Goal: Task Accomplishment & Management: Use online tool/utility

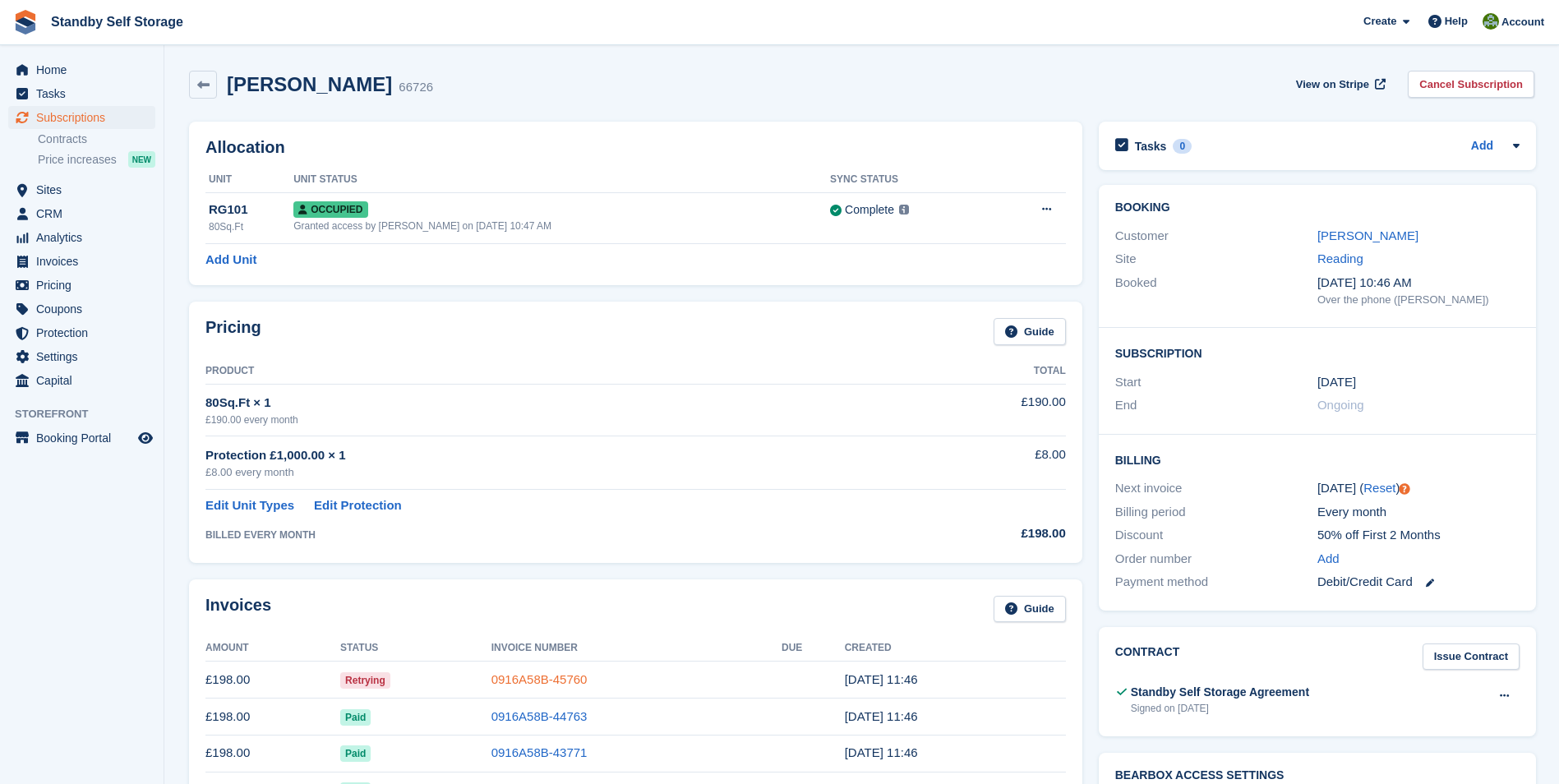
click at [527, 682] on link "0916A58B-45760" at bounding box center [539, 679] width 97 height 14
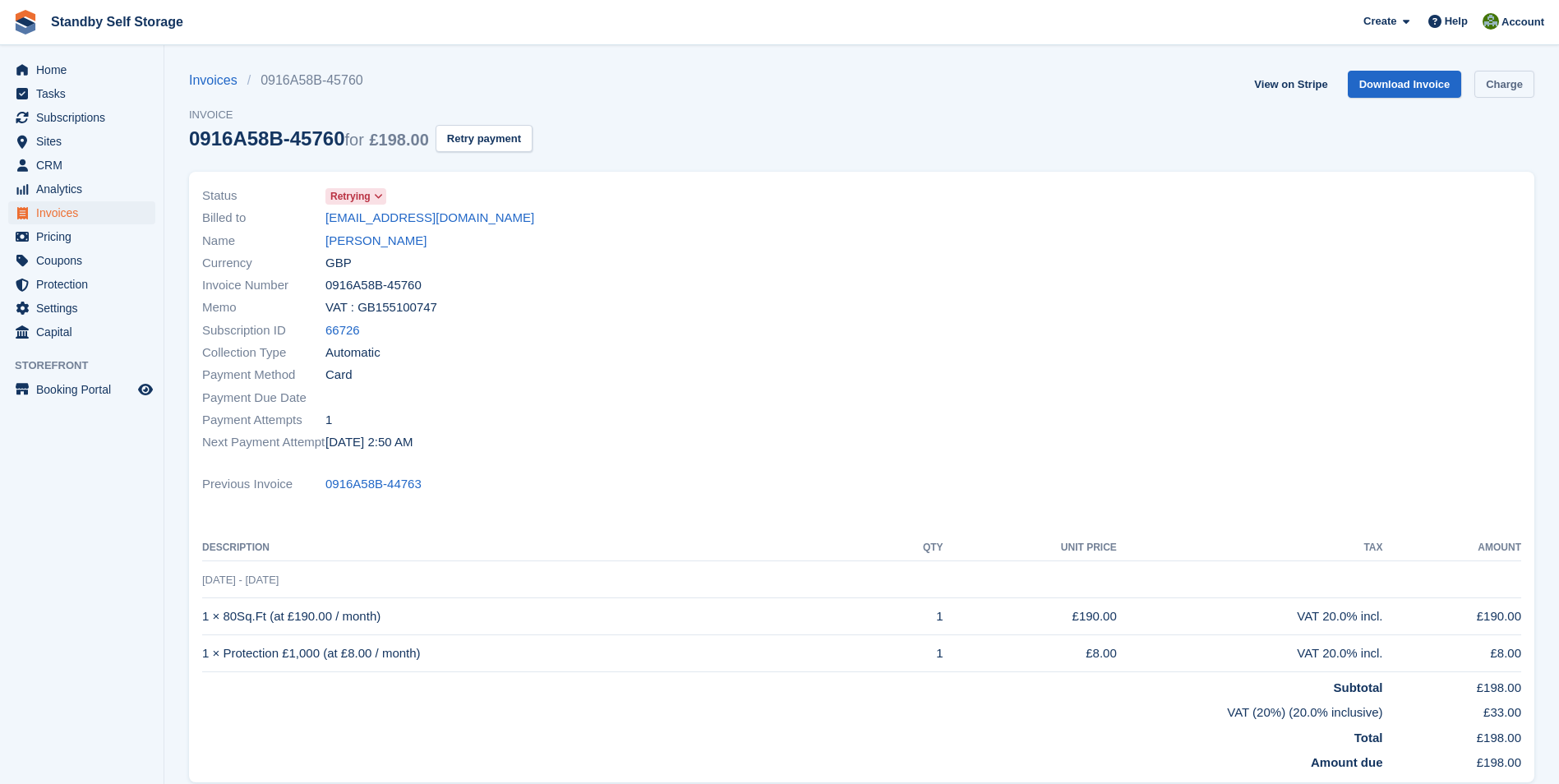
click at [1515, 81] on link "Charge" at bounding box center [1504, 84] width 60 height 27
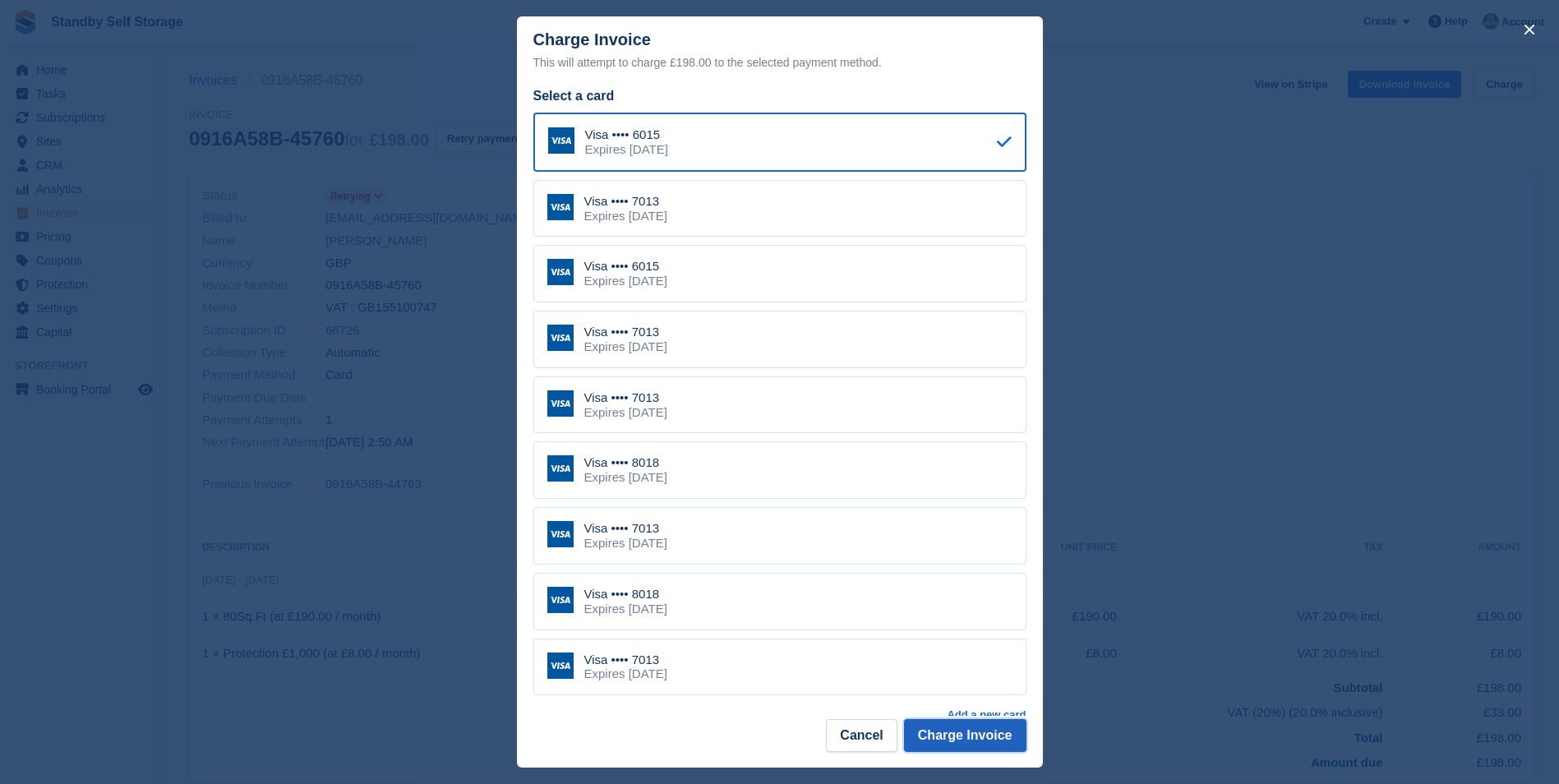
click at [946, 743] on button "Charge Invoice" at bounding box center [965, 735] width 123 height 33
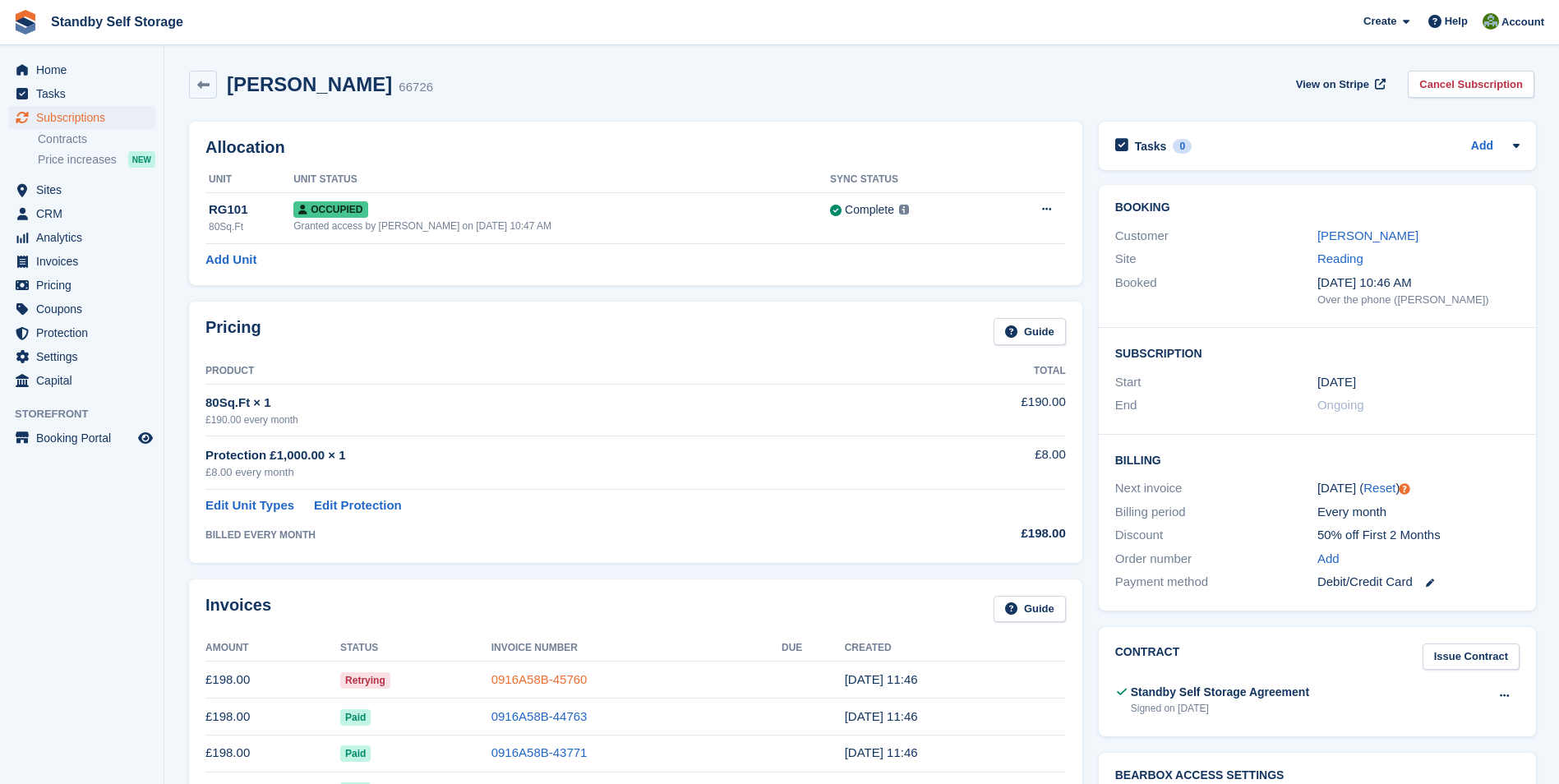
click at [542, 675] on link "0916A58B-45760" at bounding box center [539, 679] width 97 height 14
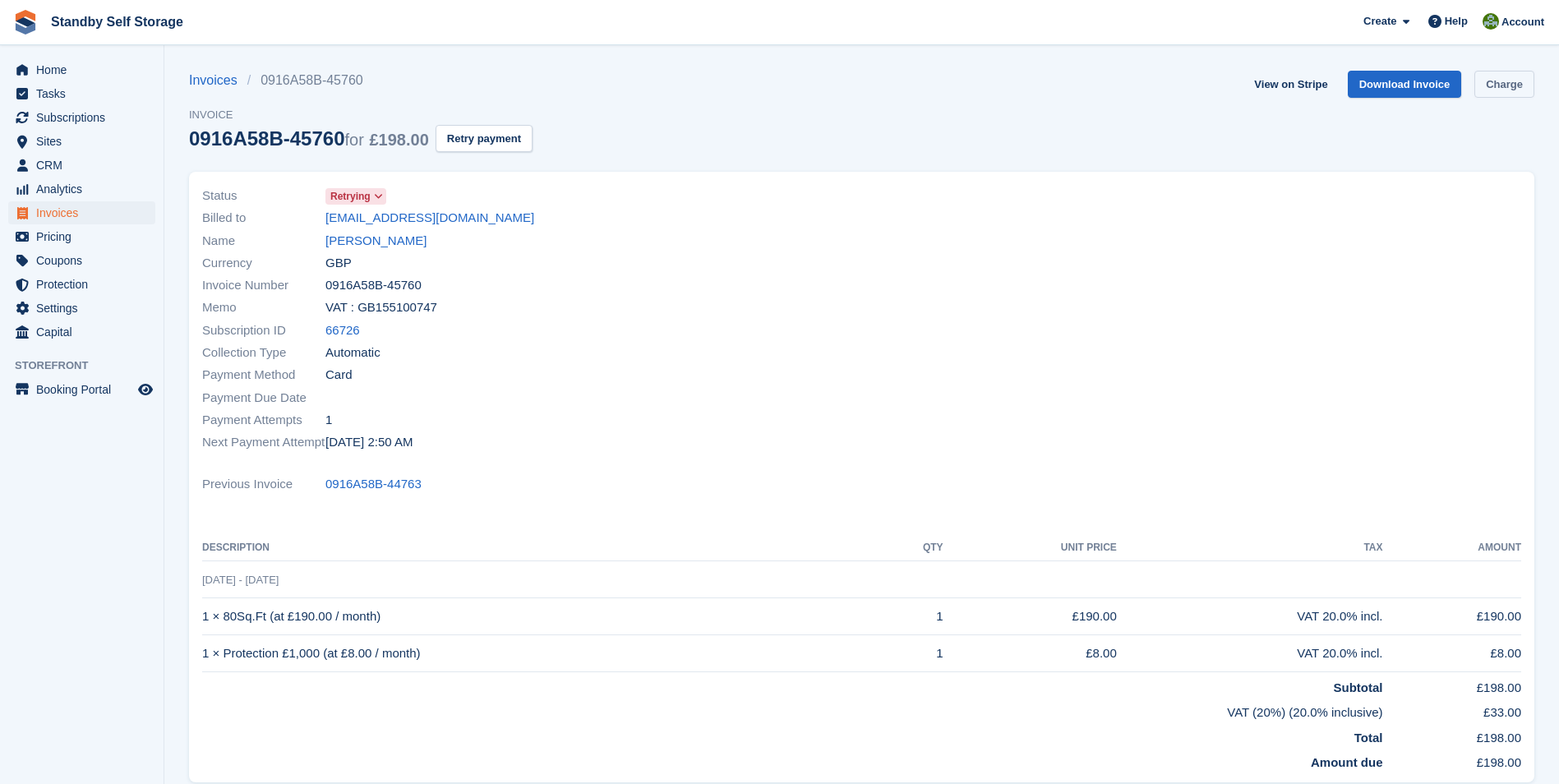
click at [1495, 86] on link "Charge" at bounding box center [1504, 84] width 60 height 27
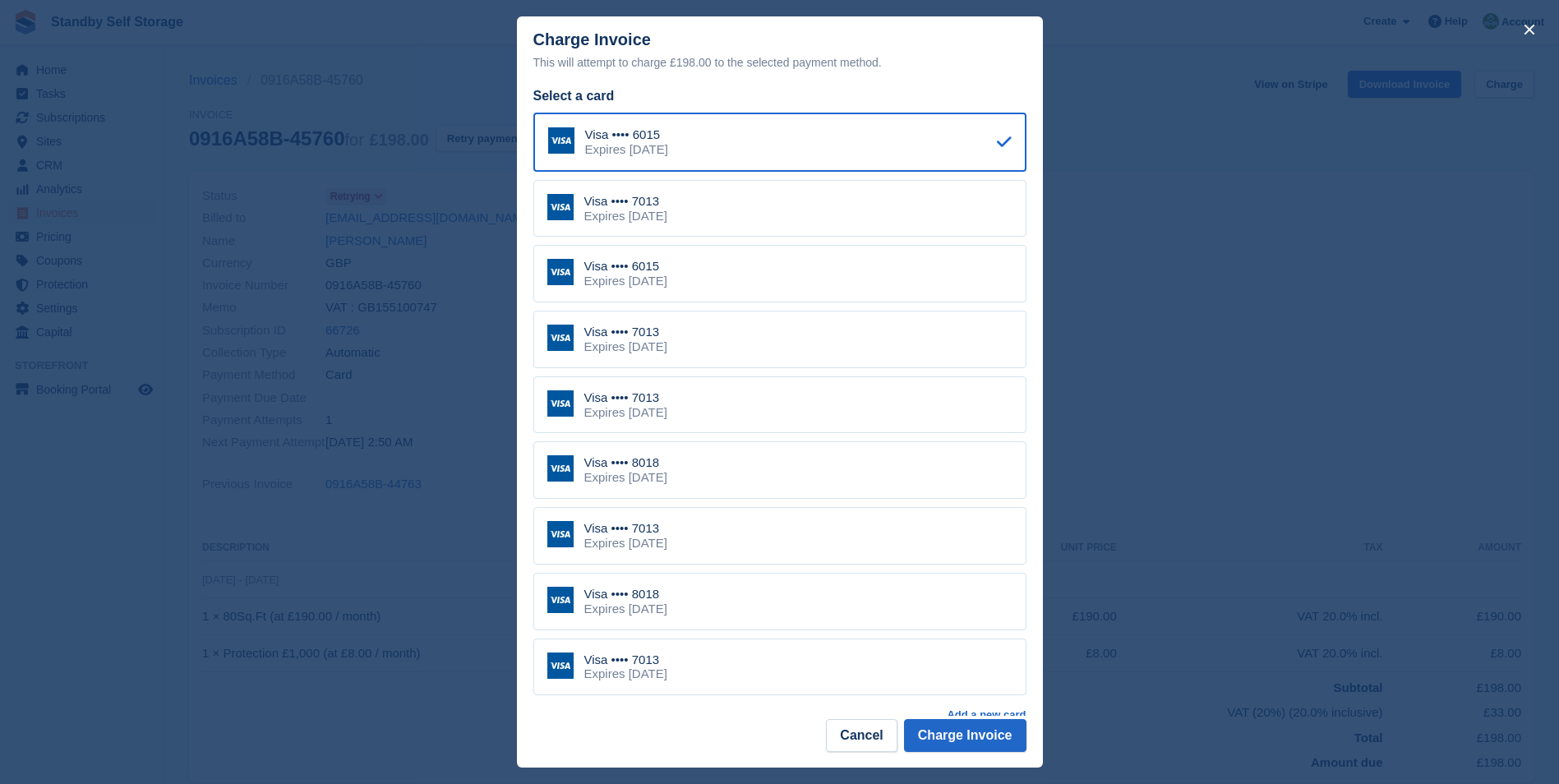
click at [707, 214] on div "Visa •••• 7013 Expires June 2031" at bounding box center [779, 208] width 493 height 58
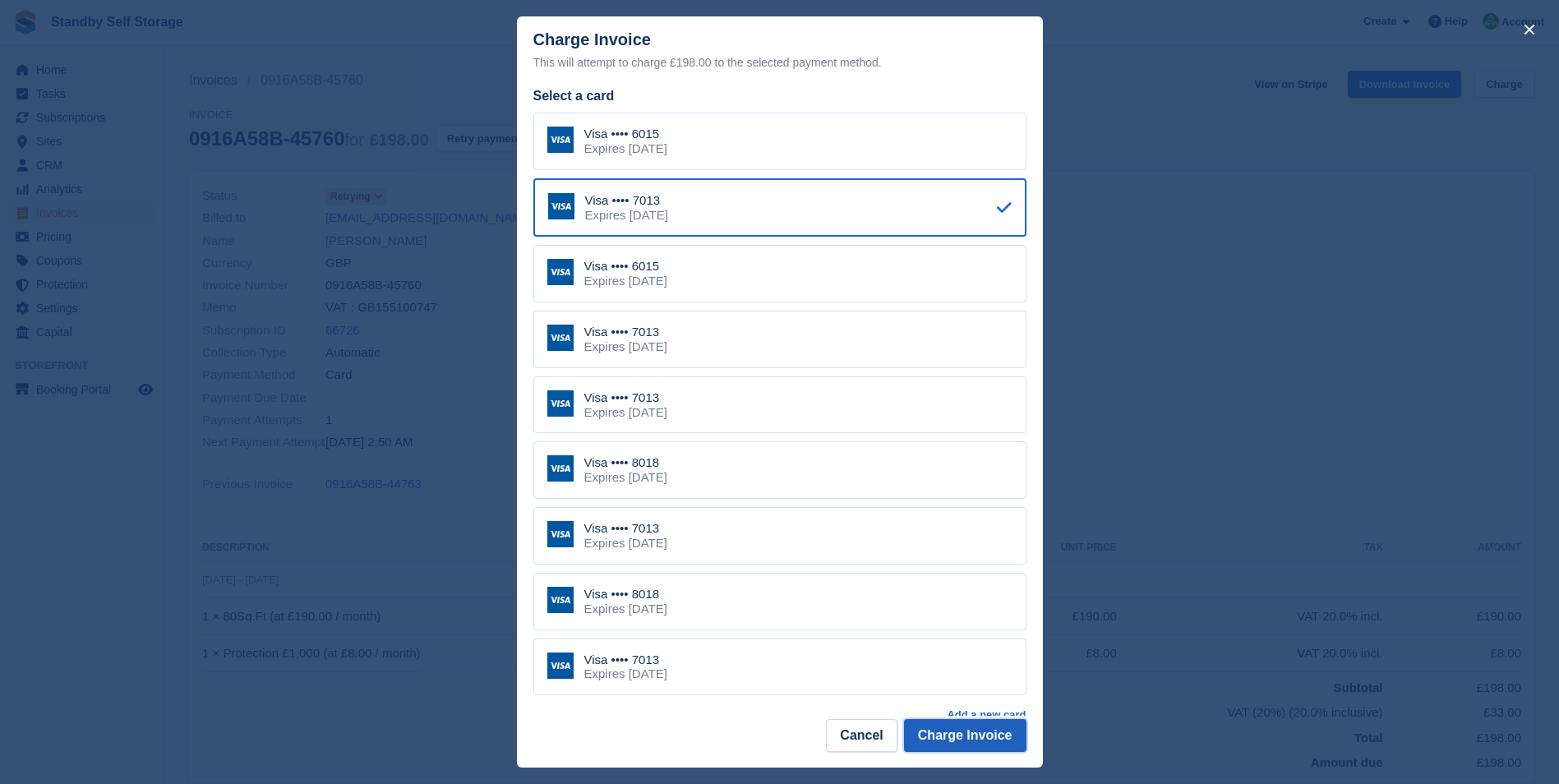
click at [961, 735] on button "Charge Invoice" at bounding box center [965, 735] width 123 height 33
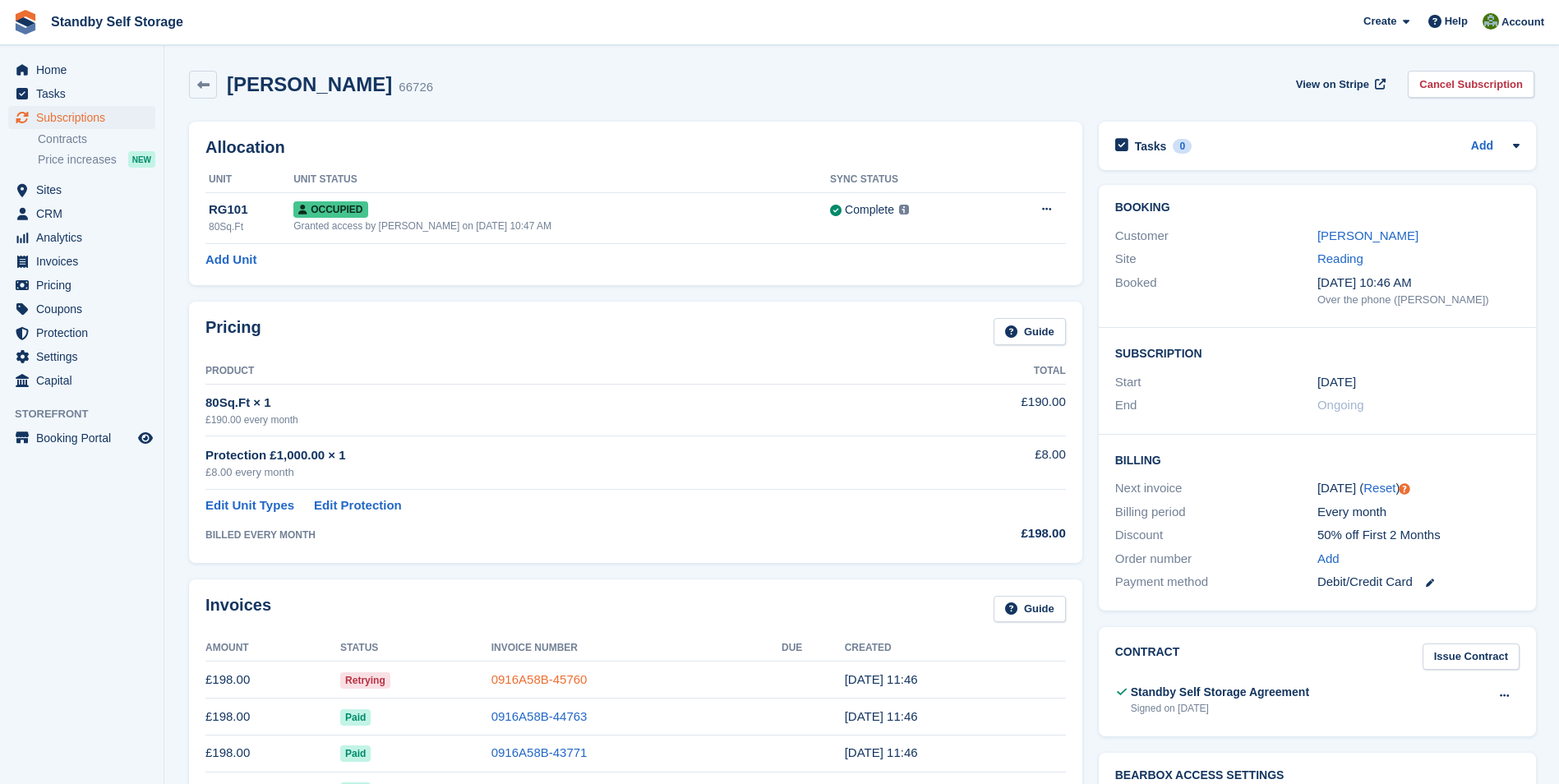
click at [530, 673] on link "0916A58B-45760" at bounding box center [539, 679] width 97 height 14
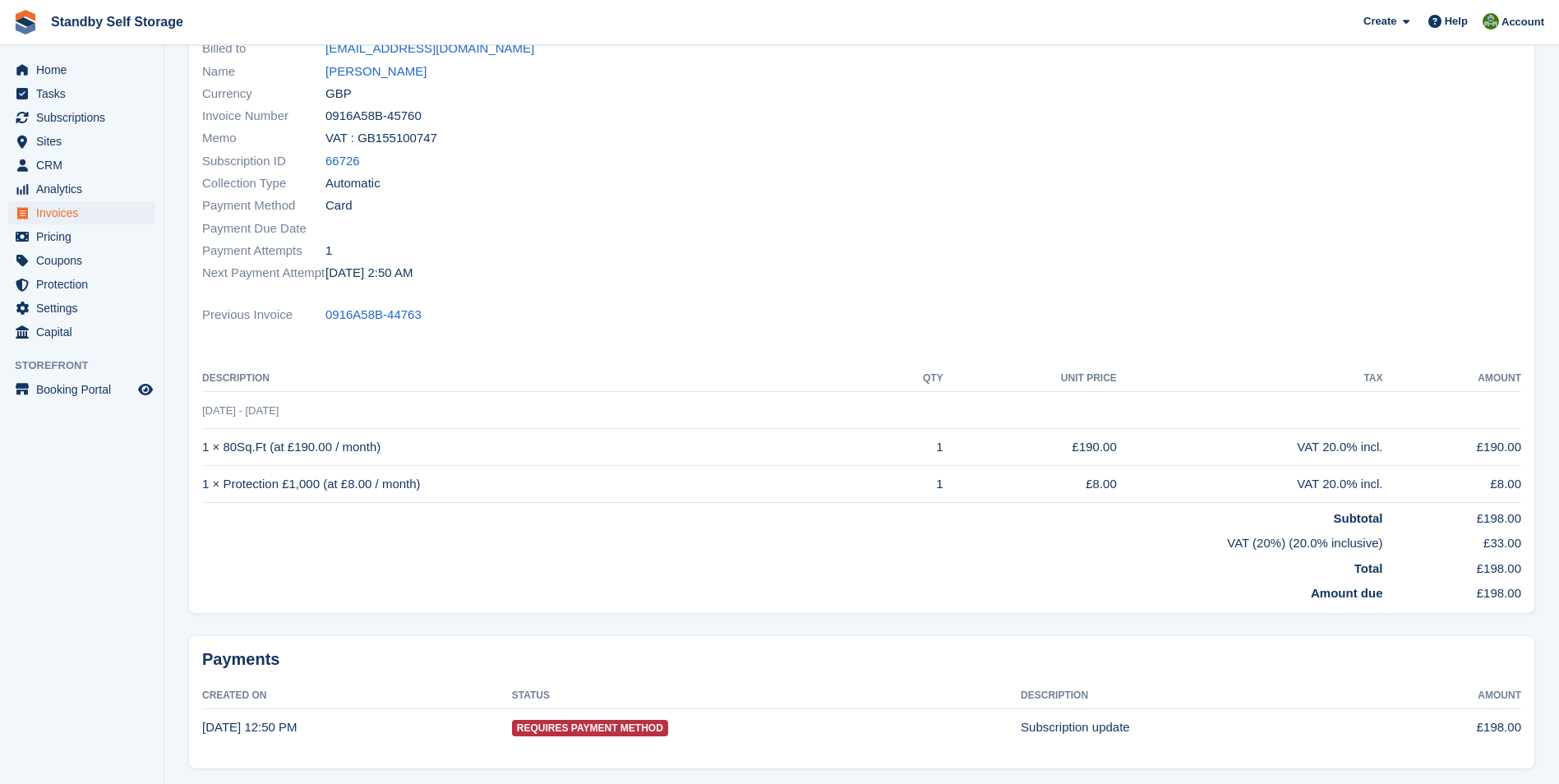
scroll to position [227, 0]
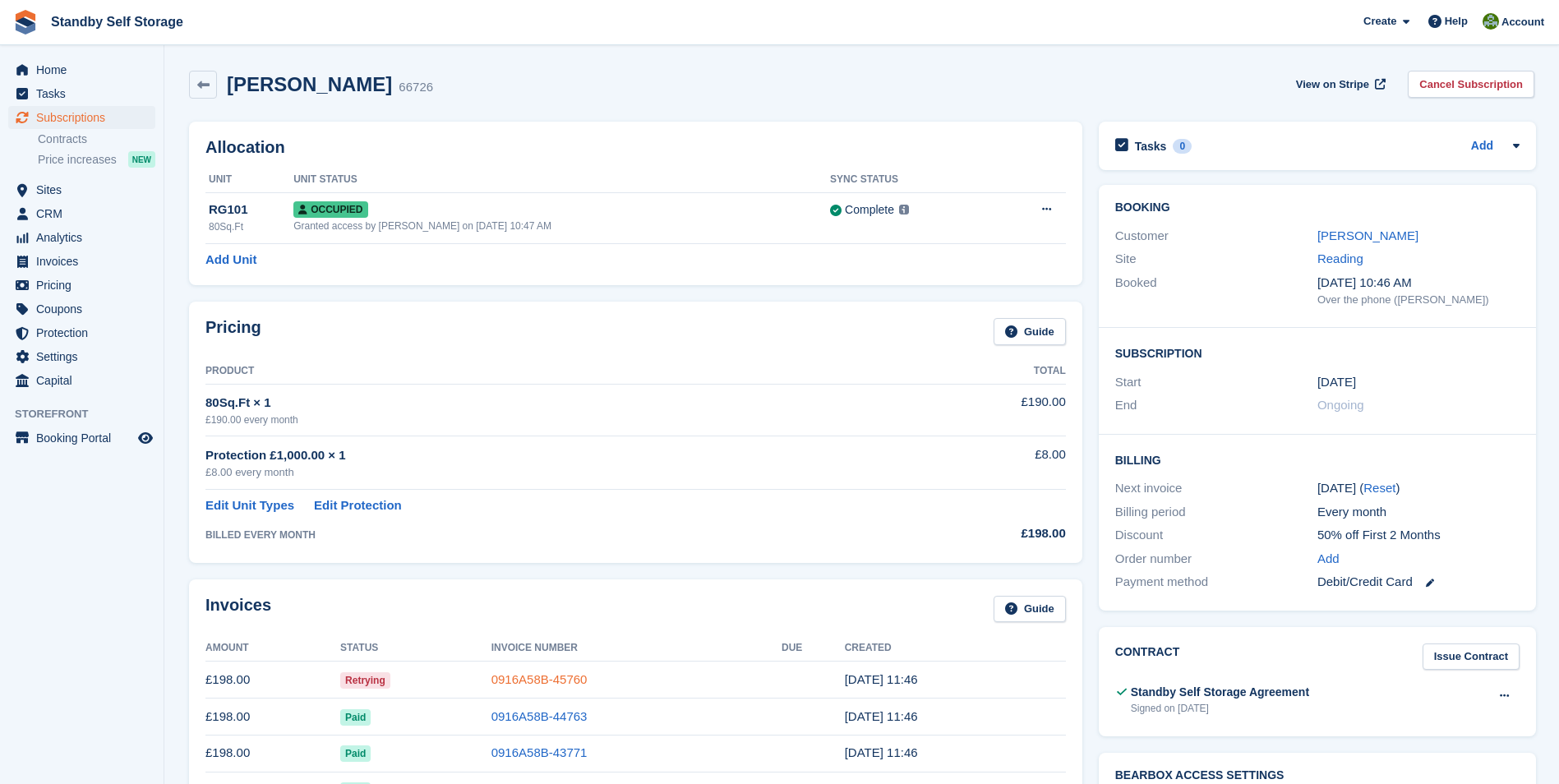
click at [557, 675] on link "0916A58B-45760" at bounding box center [539, 679] width 97 height 14
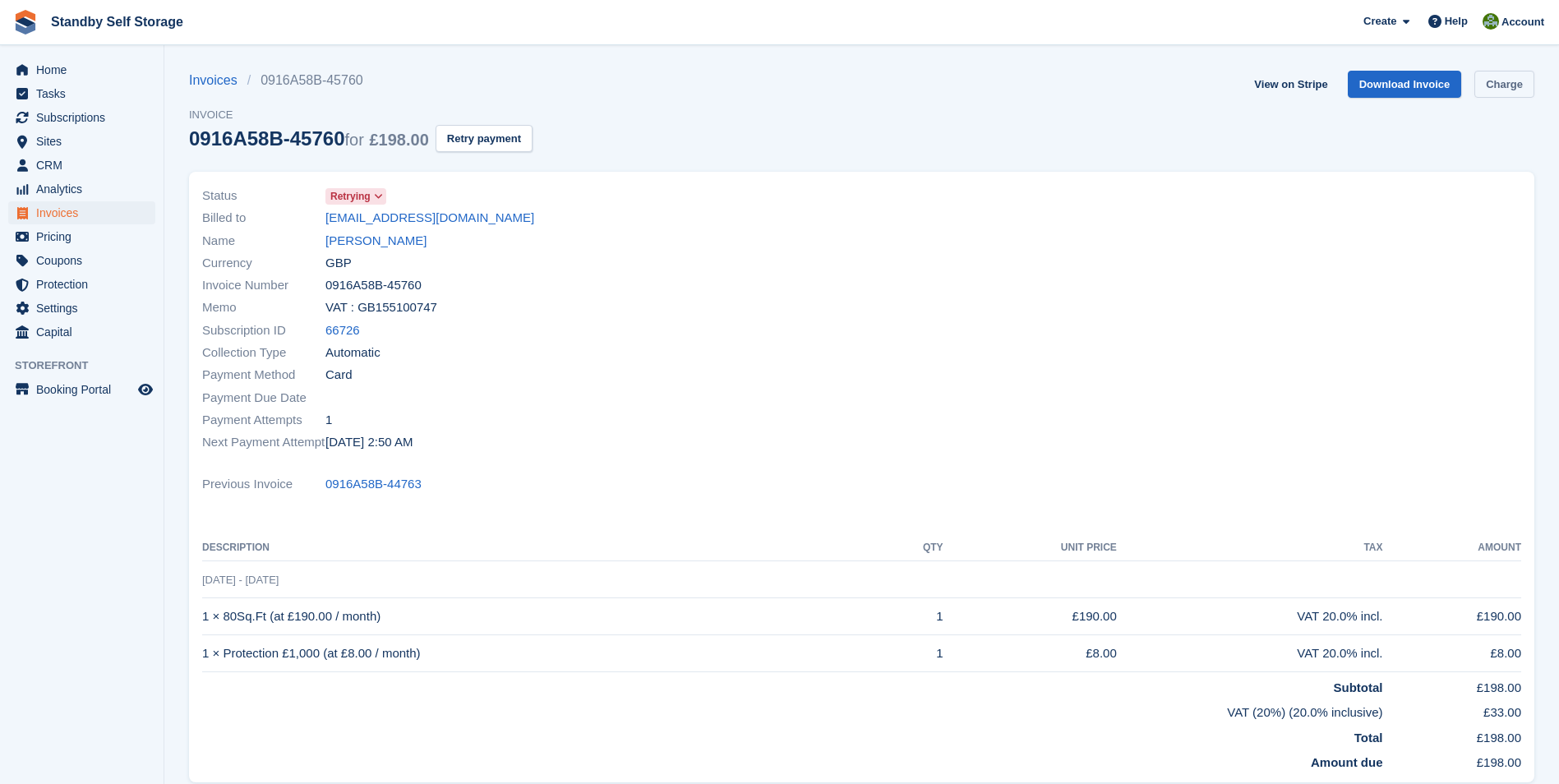
click at [1507, 83] on link "Charge" at bounding box center [1504, 84] width 60 height 27
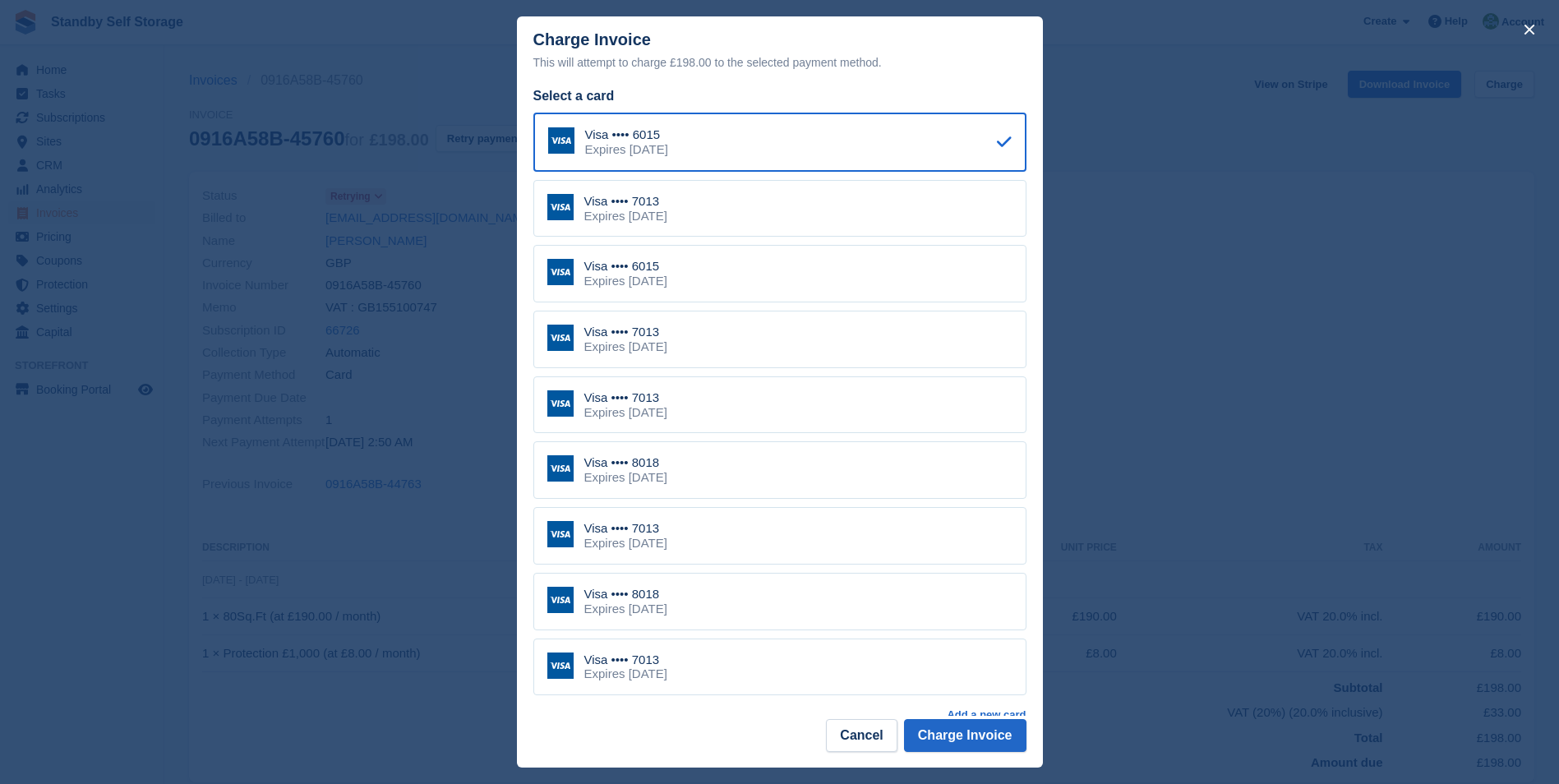
click at [667, 604] on div "Expires December 2029" at bounding box center [625, 609] width 83 height 15
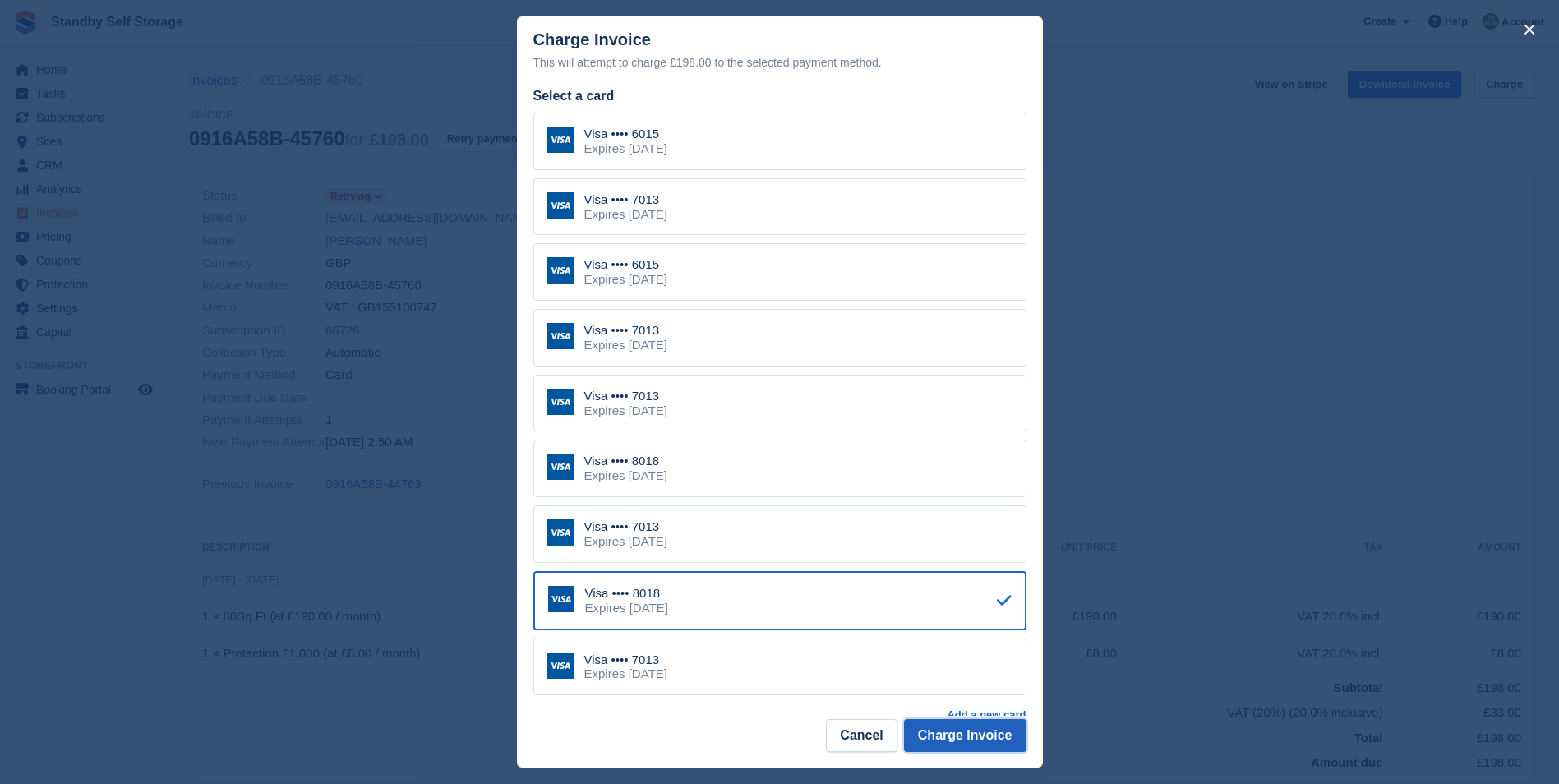
click at [961, 739] on button "Charge Invoice" at bounding box center [965, 735] width 123 height 33
